Goal: Entertainment & Leisure: Consume media (video, audio)

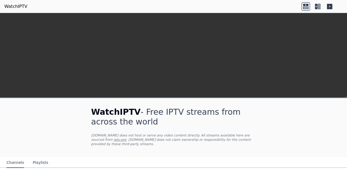
scroll to position [96, 0]
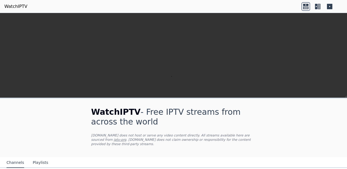
scroll to position [142, 0]
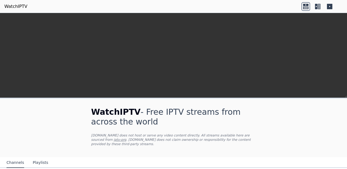
scroll to position [124, 0]
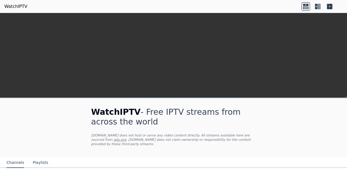
scroll to position [176, 0]
